Goal: Task Accomplishment & Management: Manage account settings

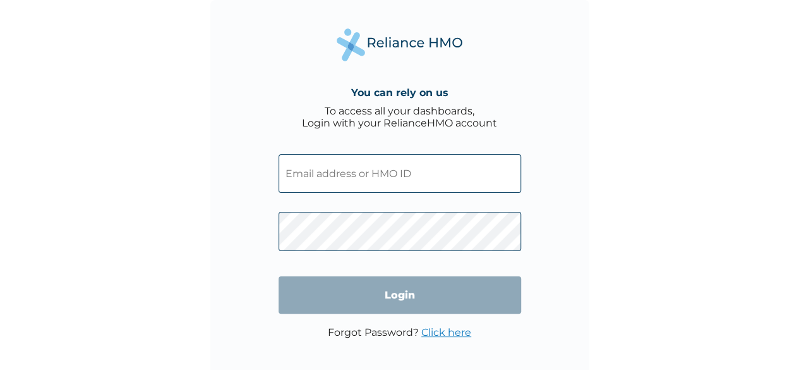
click at [346, 176] on input "text" at bounding box center [400, 173] width 243 height 39
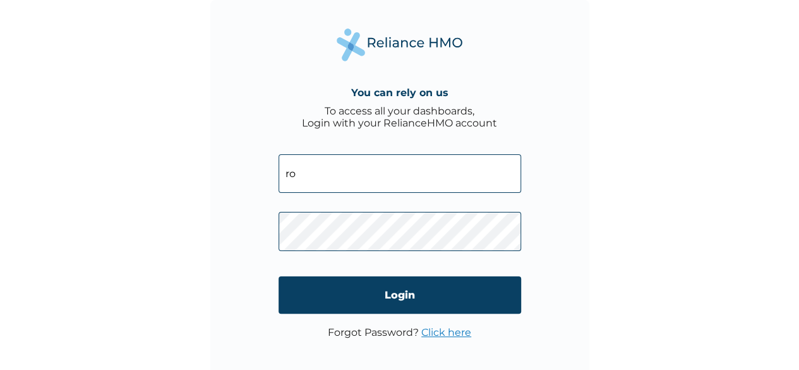
type input "rosemary@fxbridge.co"
click at [426, 330] on link "Click here" at bounding box center [446, 332] width 50 height 12
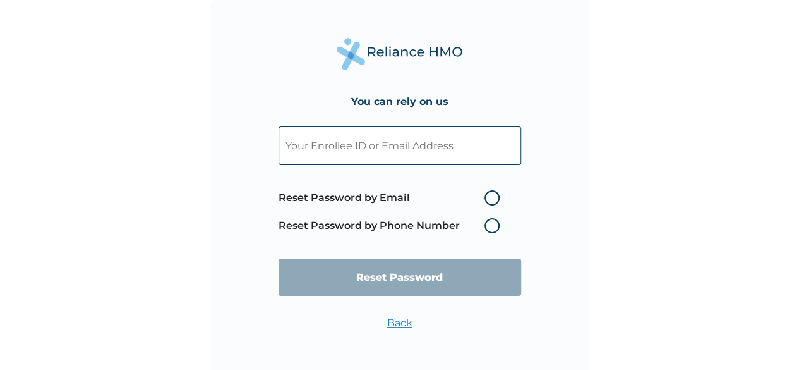
click at [377, 194] on label "Reset Password by Email" at bounding box center [392, 197] width 227 height 15
click at [467, 194] on input "Reset Password by Email" at bounding box center [477, 198] width 20 height 20
radio input "true"
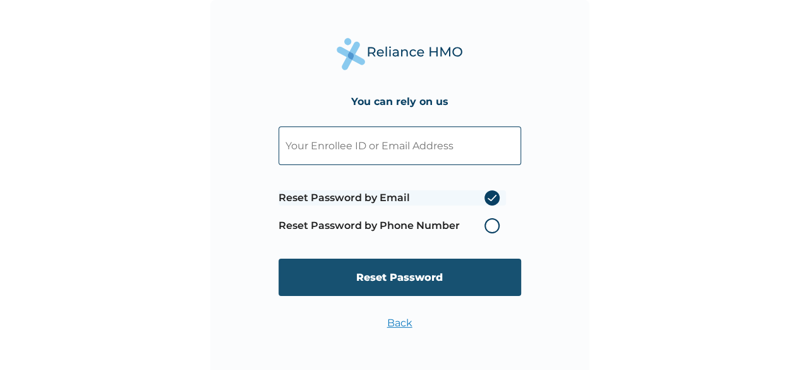
click at [398, 274] on input "Reset Password" at bounding box center [400, 276] width 243 height 37
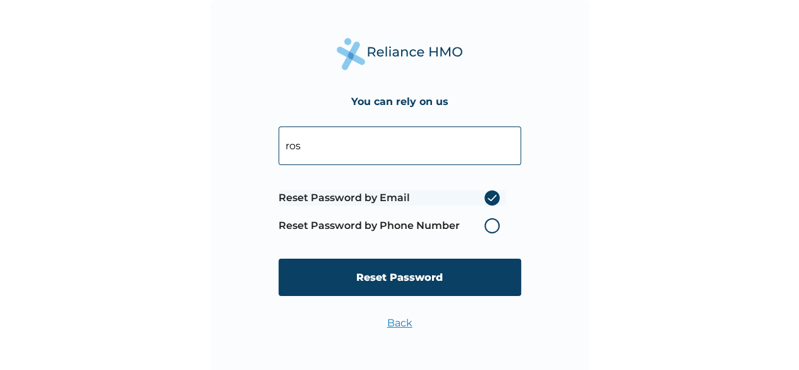
type input "rosemary@fxbridge.co"
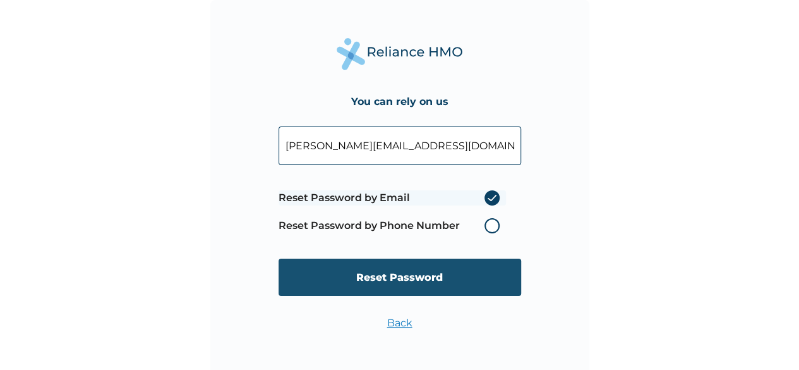
click at [378, 276] on input "Reset Password" at bounding box center [400, 276] width 243 height 37
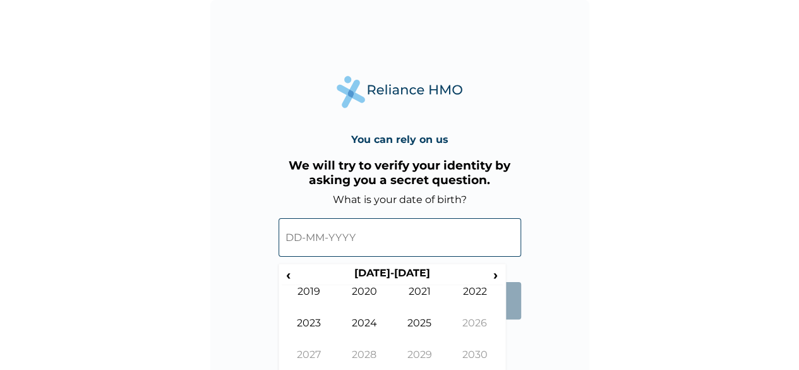
click at [323, 239] on input "text" at bounding box center [400, 237] width 243 height 39
click at [287, 275] on span "‹" at bounding box center [288, 275] width 13 height 16
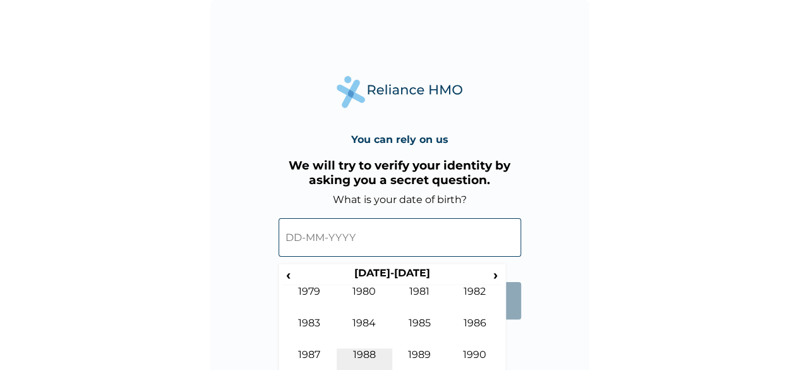
click at [366, 353] on td "1988" at bounding box center [365, 364] width 56 height 32
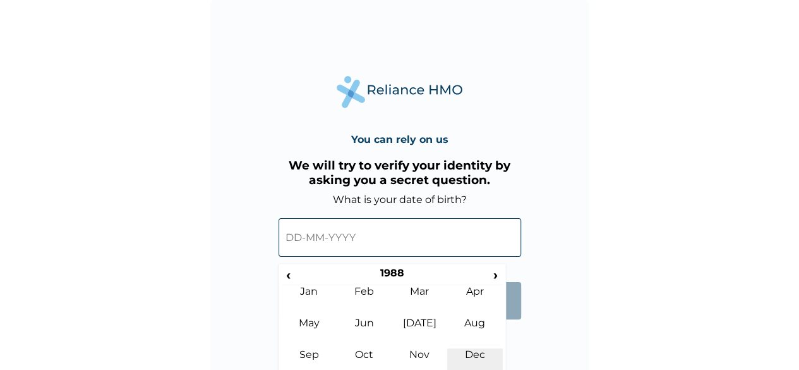
click at [475, 356] on td "Dec" at bounding box center [475, 364] width 56 height 32
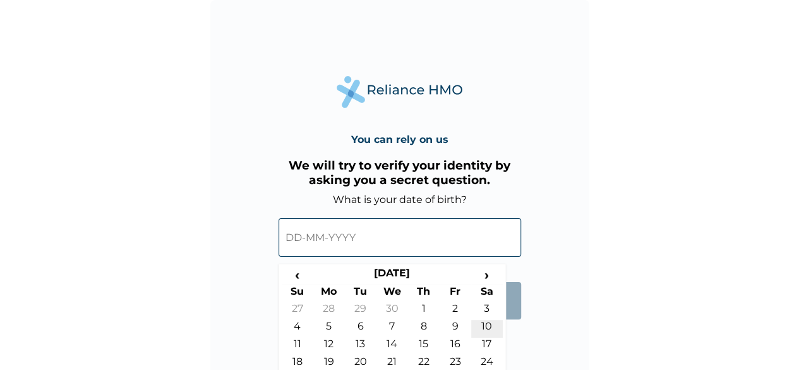
click at [489, 326] on td "10" at bounding box center [487, 329] width 32 height 18
type input "10-12-1988"
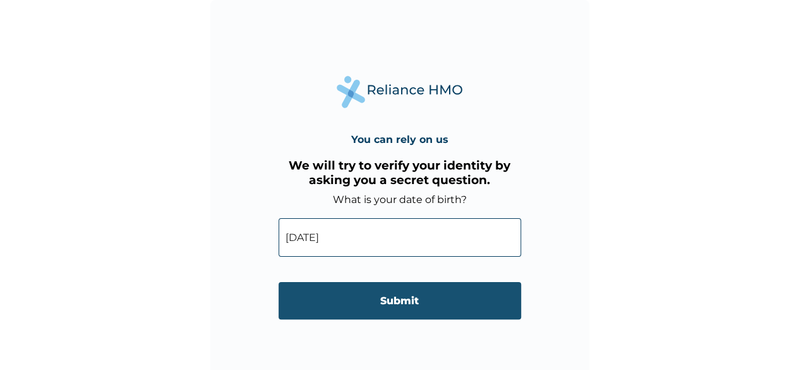
click at [388, 293] on input "Submit" at bounding box center [400, 300] width 243 height 37
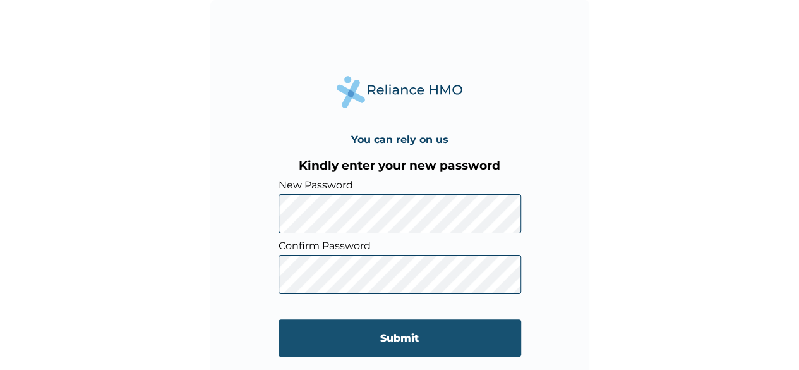
click at [398, 337] on input "Submit" at bounding box center [400, 337] width 243 height 37
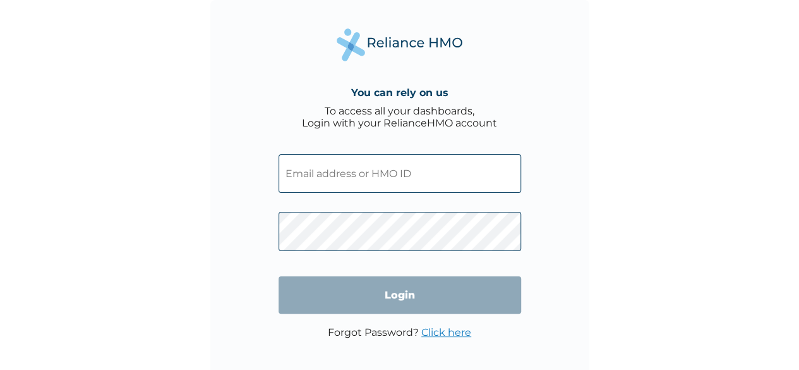
type input "[PERSON_NAME][EMAIL_ADDRESS][DOMAIN_NAME]"
click at [399, 298] on input "Login" at bounding box center [400, 294] width 243 height 37
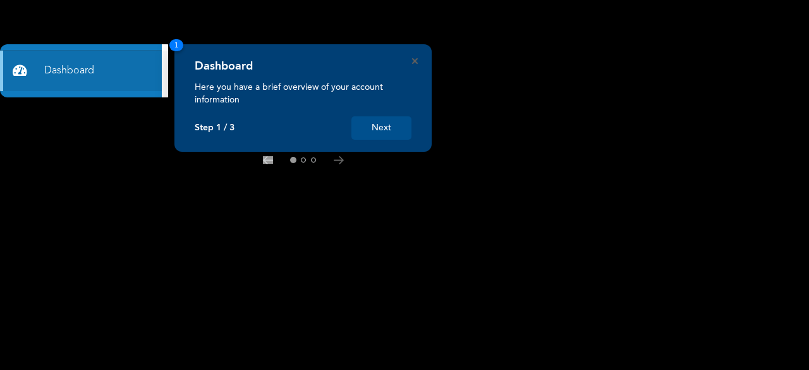
click at [373, 131] on button "Next" at bounding box center [381, 127] width 60 height 23
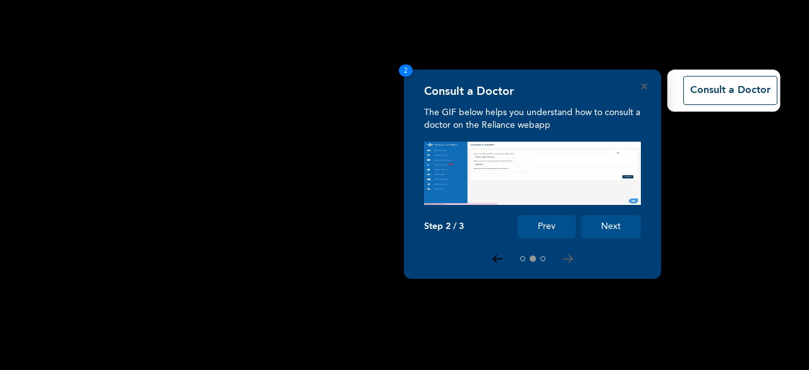
click at [494, 255] on icon at bounding box center [497, 259] width 10 height 8
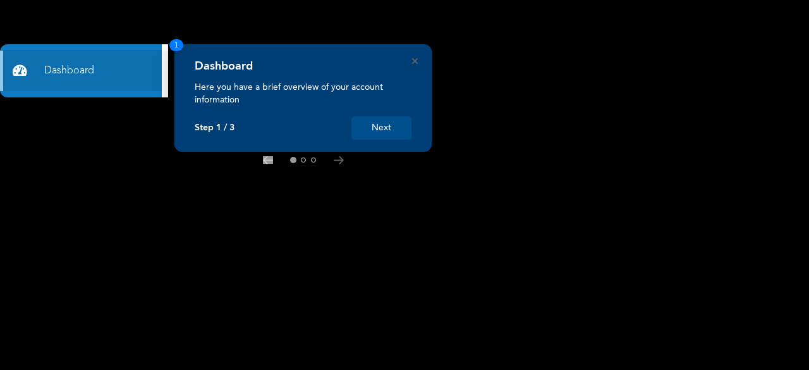
click at [382, 130] on button "Next" at bounding box center [381, 127] width 60 height 23
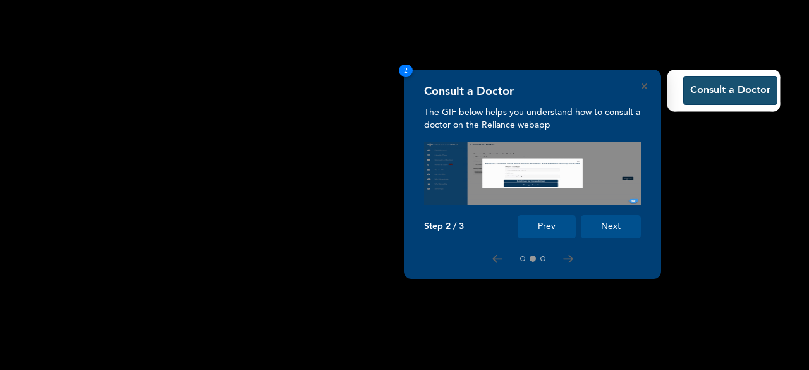
click at [725, 90] on button "Consult a Doctor" at bounding box center [730, 90] width 94 height 29
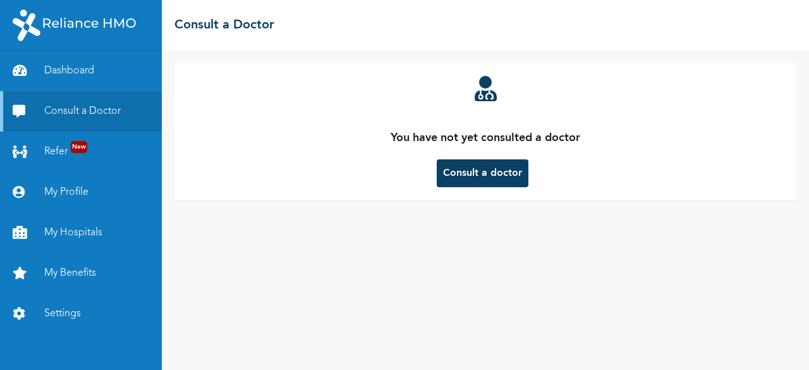
click at [470, 170] on button "Consult a doctor" at bounding box center [483, 173] width 92 height 28
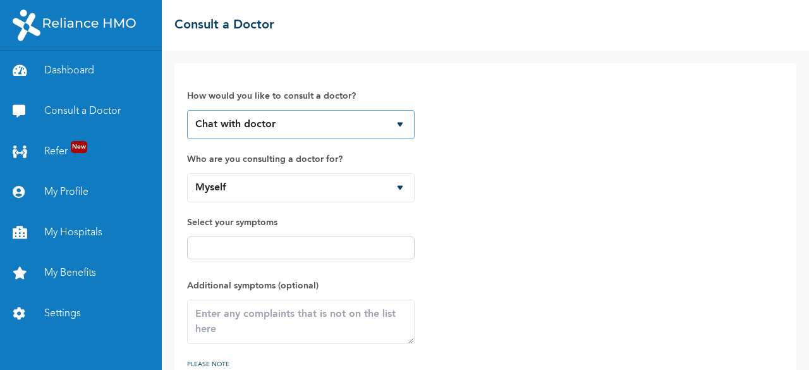
click at [334, 115] on select "Chat with doctor Phone Call" at bounding box center [300, 124] width 227 height 29
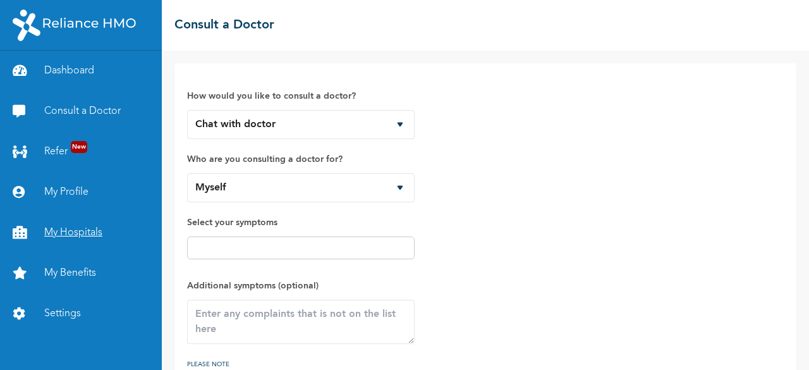
click at [82, 224] on link "My Hospitals" at bounding box center [81, 232] width 162 height 40
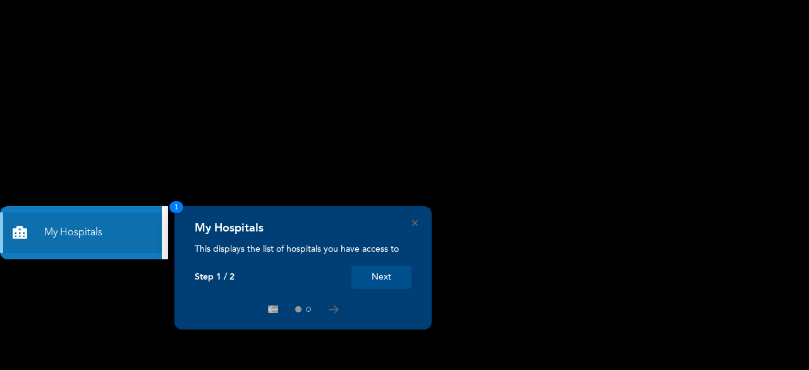
click at [384, 279] on button "Next" at bounding box center [381, 276] width 60 height 23
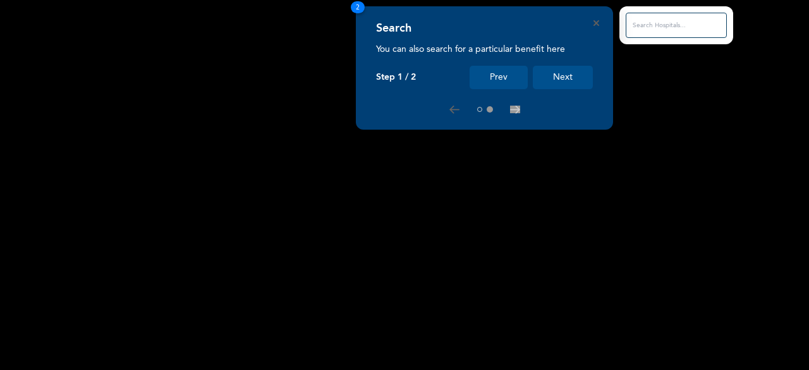
click at [554, 79] on button "Next" at bounding box center [563, 77] width 60 height 23
